Goal: Information Seeking & Learning: Check status

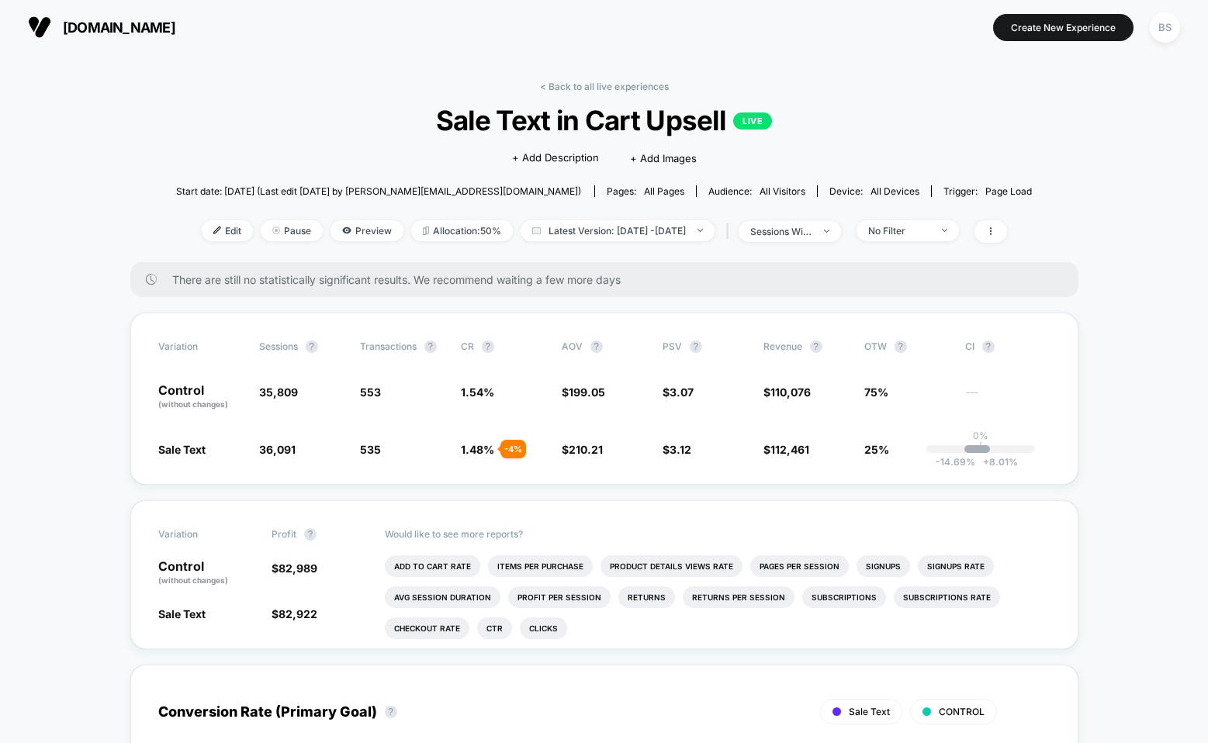
click at [555, 81] on link "< Back to all live experiences" at bounding box center [604, 87] width 129 height 12
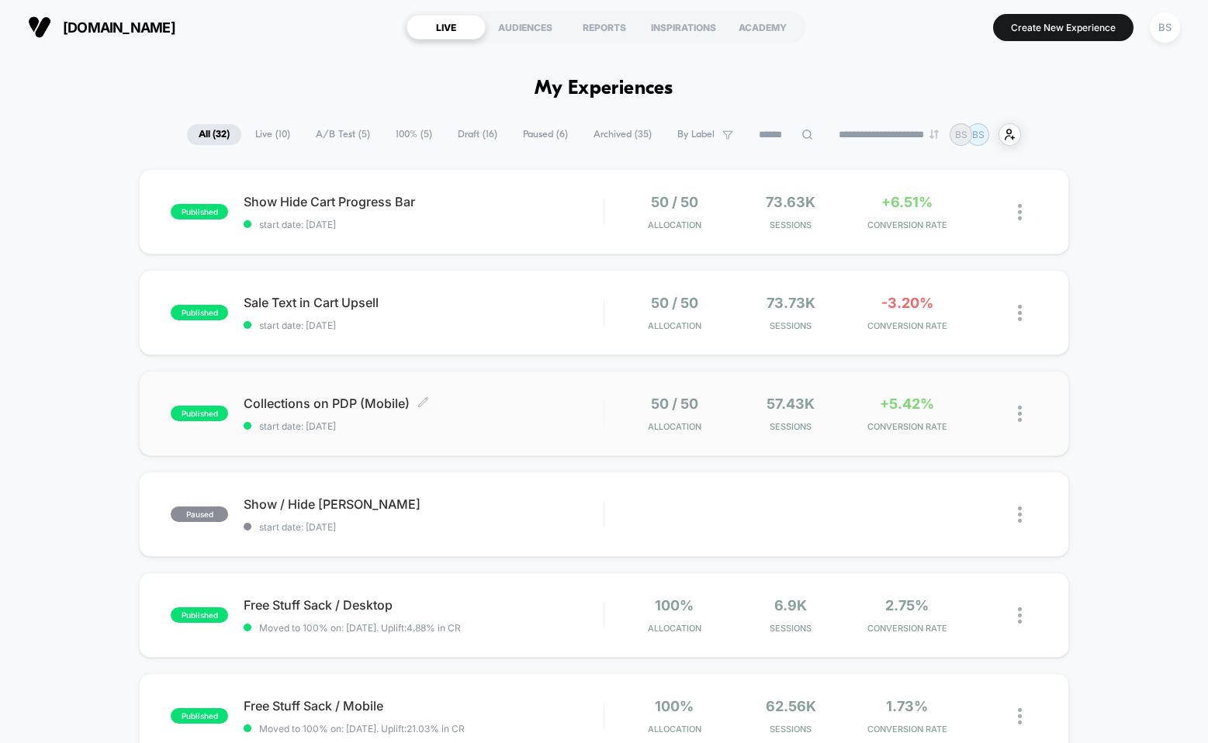
click at [550, 424] on span "start date: [DATE]" at bounding box center [424, 427] width 360 height 12
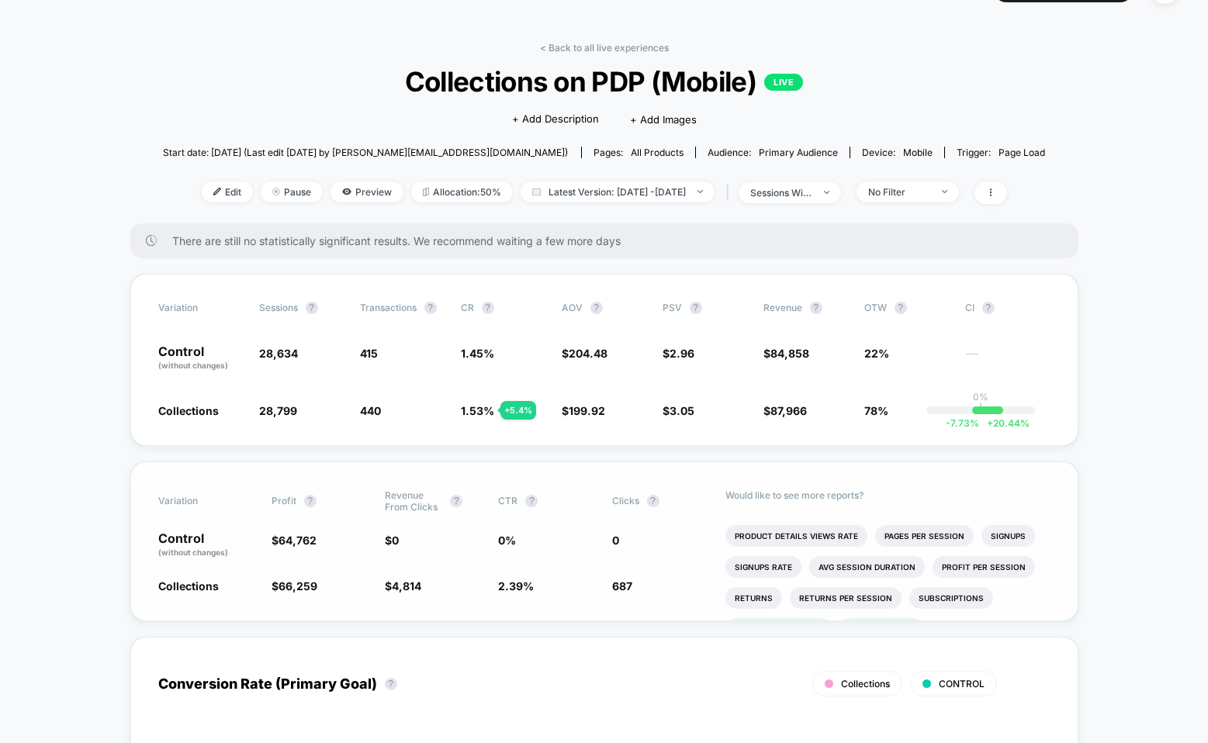
scroll to position [26, 0]
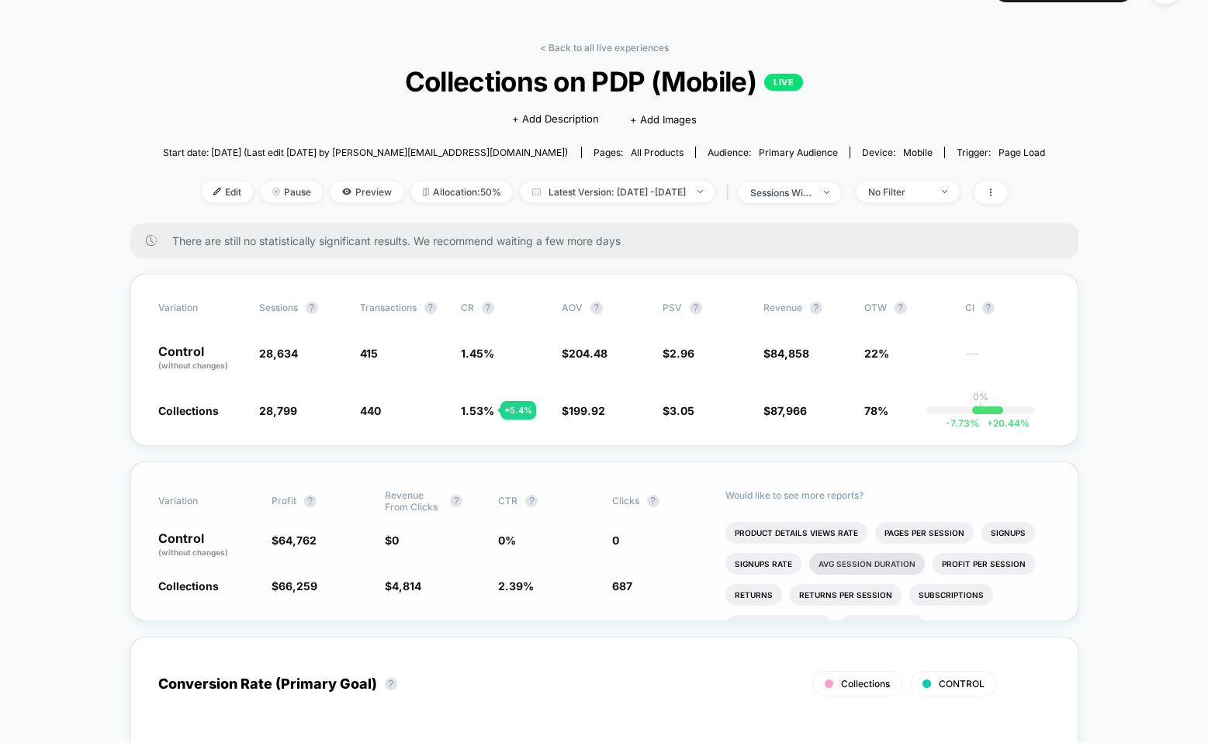
click at [829, 555] on li "Avg Session Duration" at bounding box center [867, 564] width 116 height 22
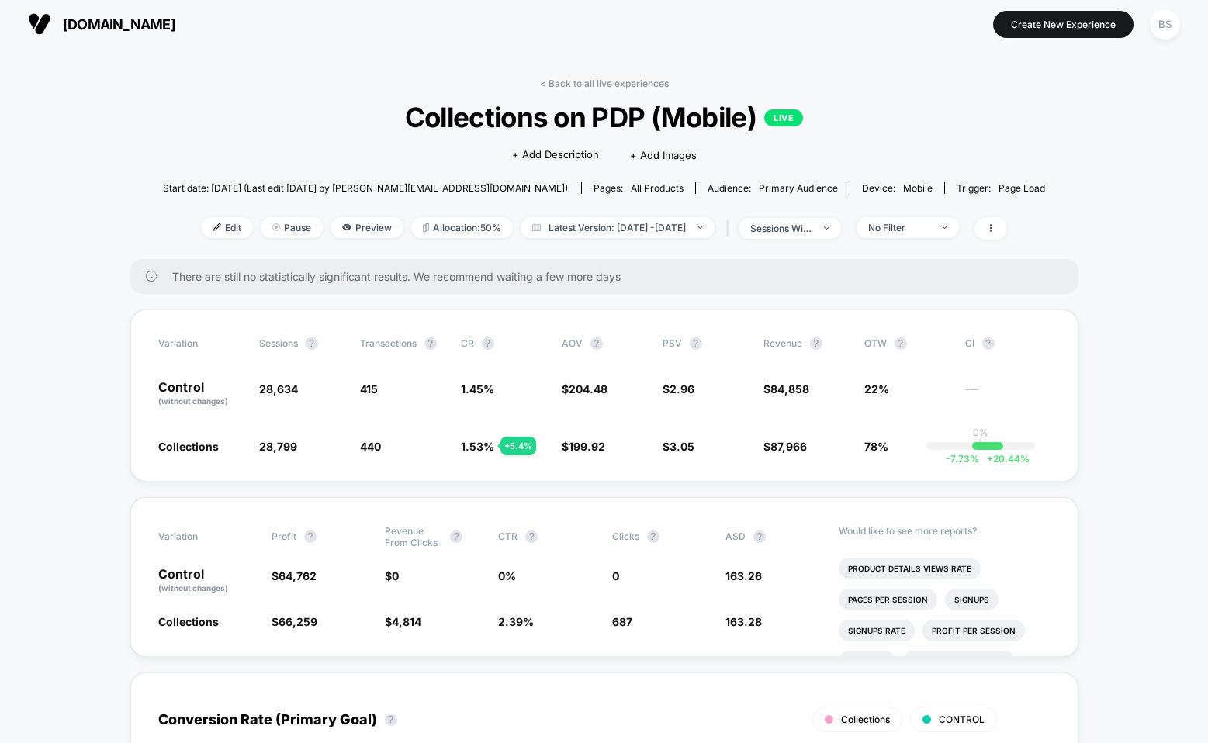
scroll to position [0, 0]
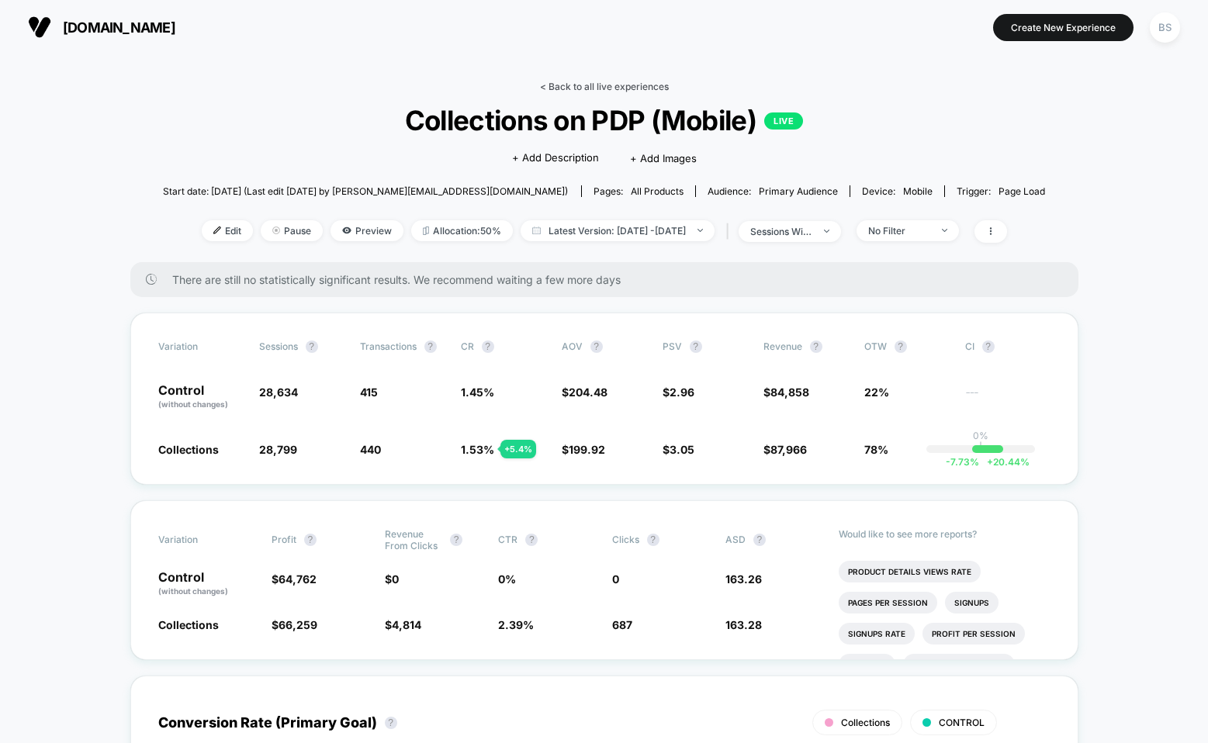
click at [593, 86] on link "< Back to all live experiences" at bounding box center [604, 87] width 129 height 12
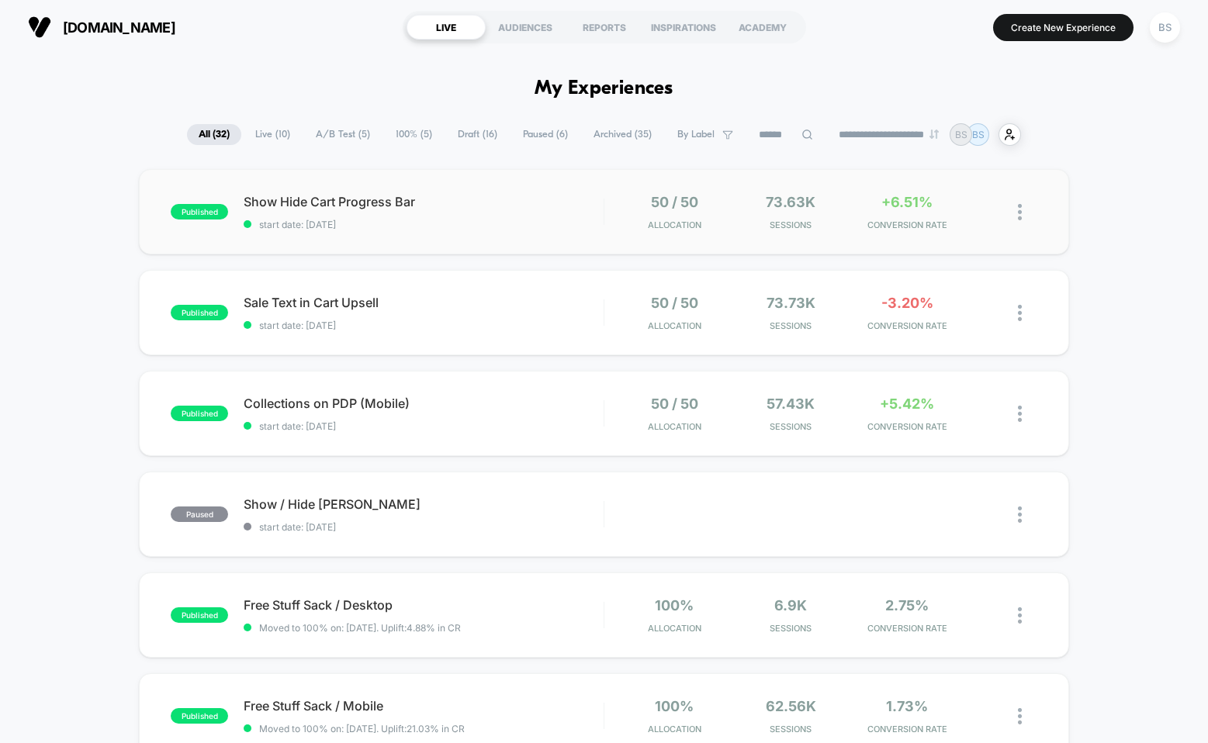
click at [602, 189] on div "published Show Hide Cart Progress Bar start date: [DATE] 50 / 50 Allocation 73.…" at bounding box center [604, 211] width 930 height 85
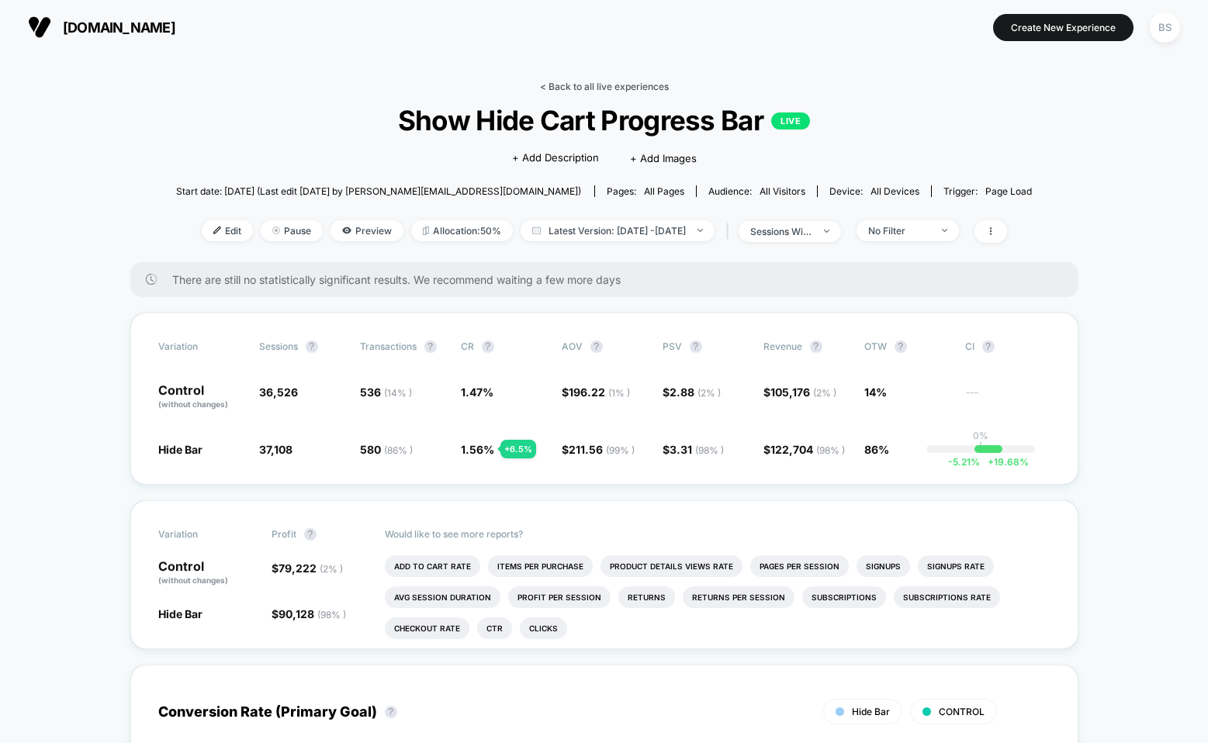
click at [580, 84] on link "< Back to all live experiences" at bounding box center [604, 87] width 129 height 12
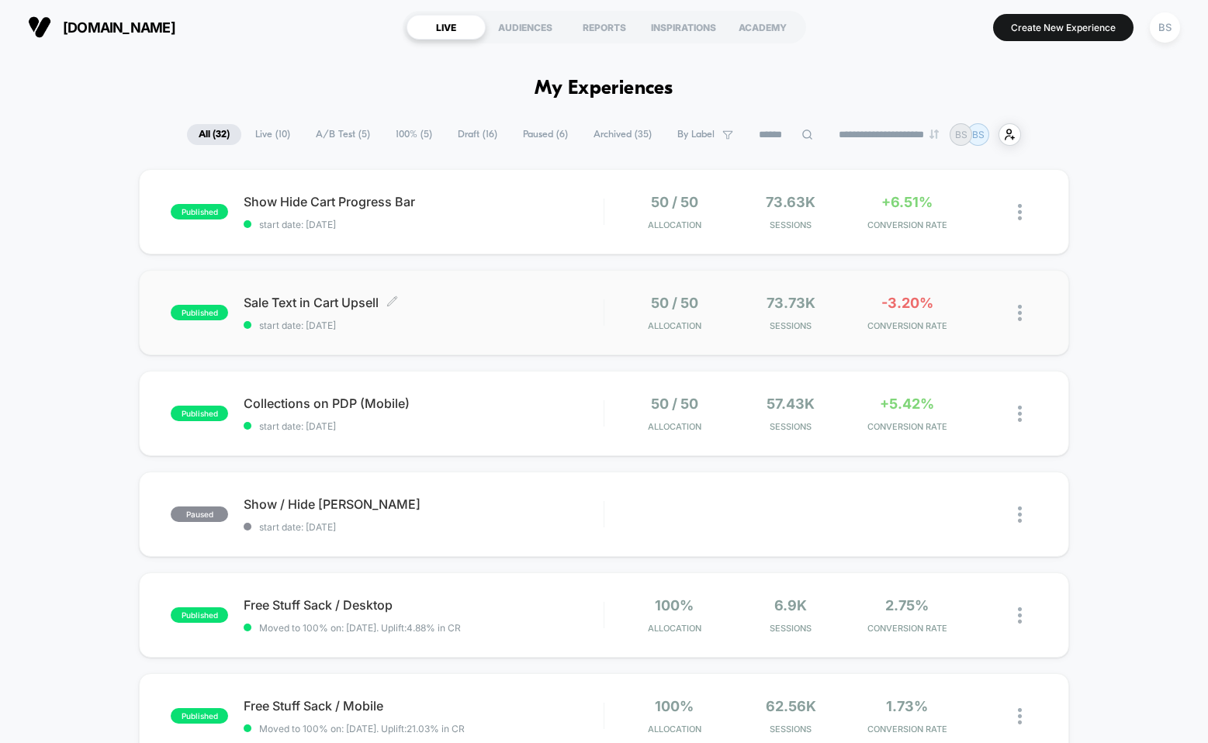
click at [528, 302] on span "Sale Text in Cart Upsell Click to edit experience details" at bounding box center [424, 303] width 360 height 16
